Goal: Check status: Check status

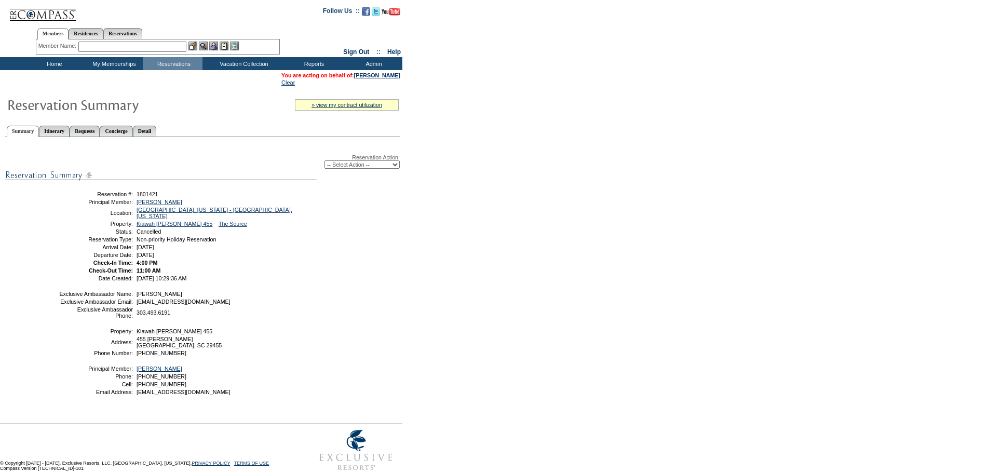
click at [129, 48] on input "text" at bounding box center [132, 47] width 108 height 10
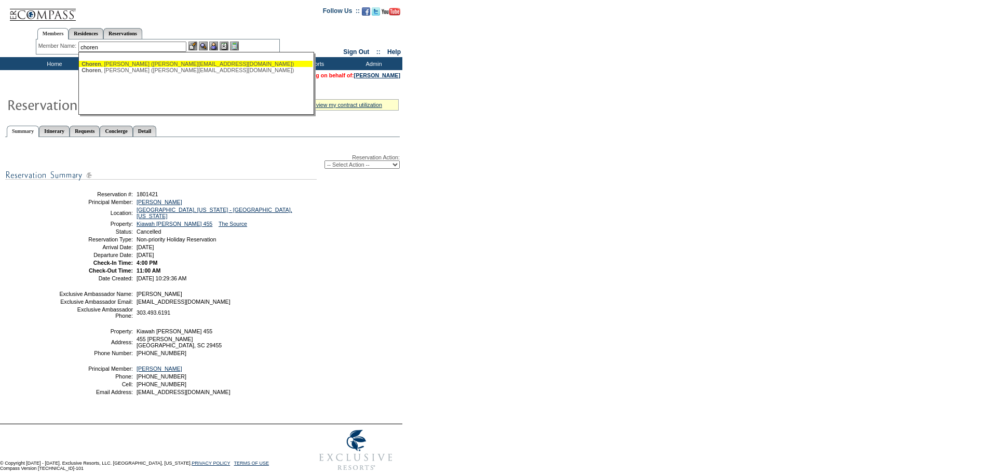
click at [131, 65] on div "[PERSON_NAME] ([PERSON_NAME][EMAIL_ADDRESS][DOMAIN_NAME])" at bounding box center [195, 64] width 228 height 6
type input "[PERSON_NAME] ([PERSON_NAME][EMAIL_ADDRESS][DOMAIN_NAME])"
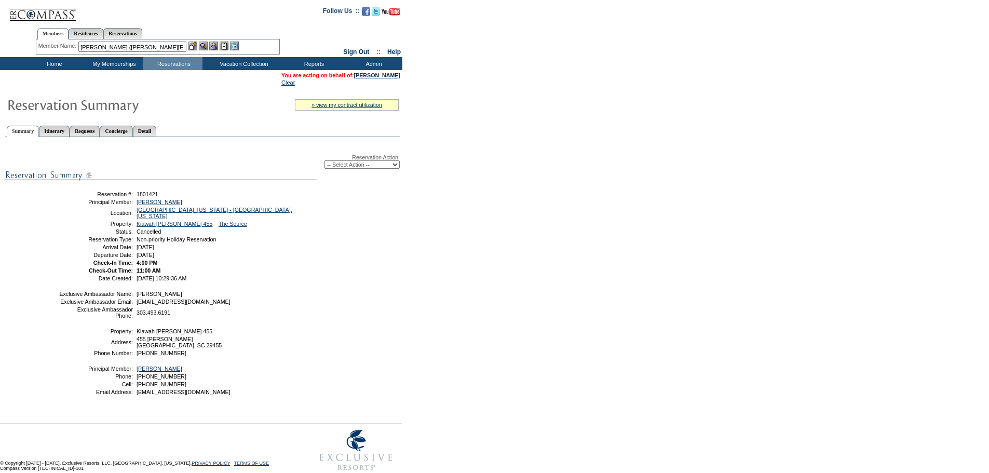
click at [218, 46] on img at bounding box center [213, 46] width 9 height 9
click at [208, 48] on img at bounding box center [203, 46] width 9 height 9
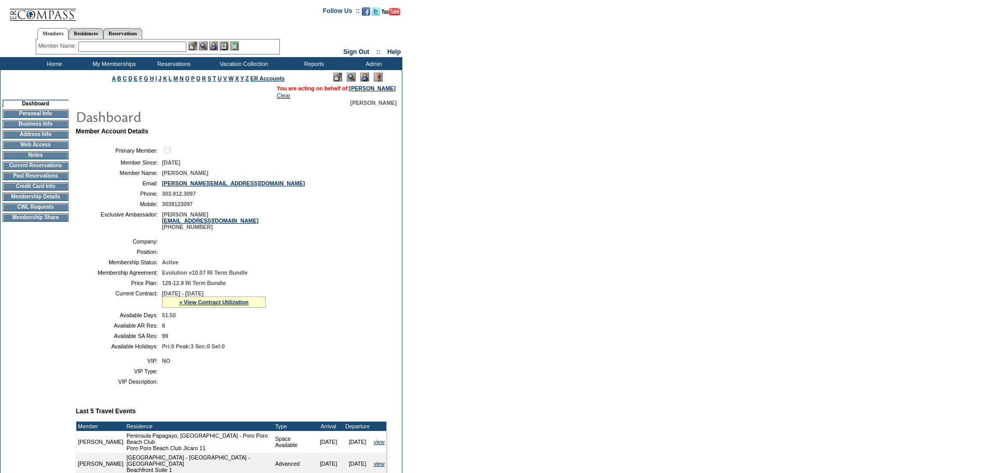
click at [39, 169] on td "Current Reservations" at bounding box center [36, 165] width 66 height 8
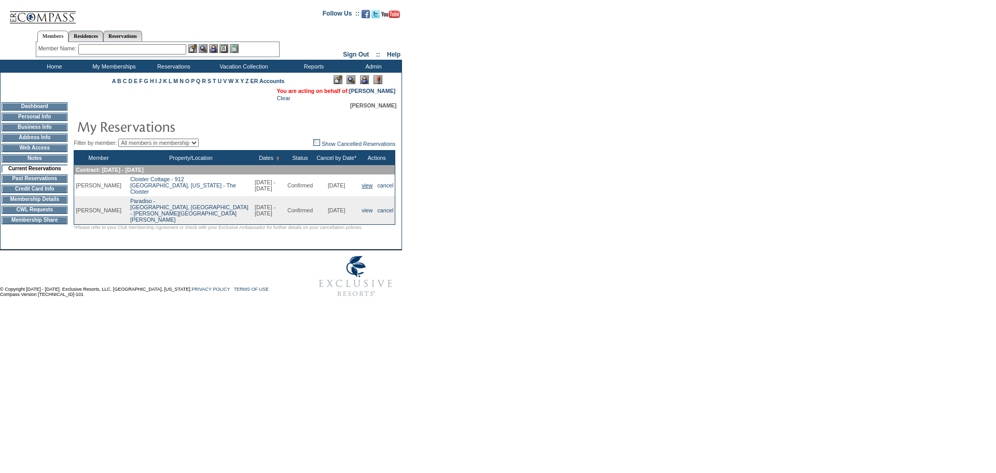
click at [362, 188] on link "view" at bounding box center [367, 185] width 11 height 6
